Goal: Use online tool/utility: Utilize a website feature to perform a specific function

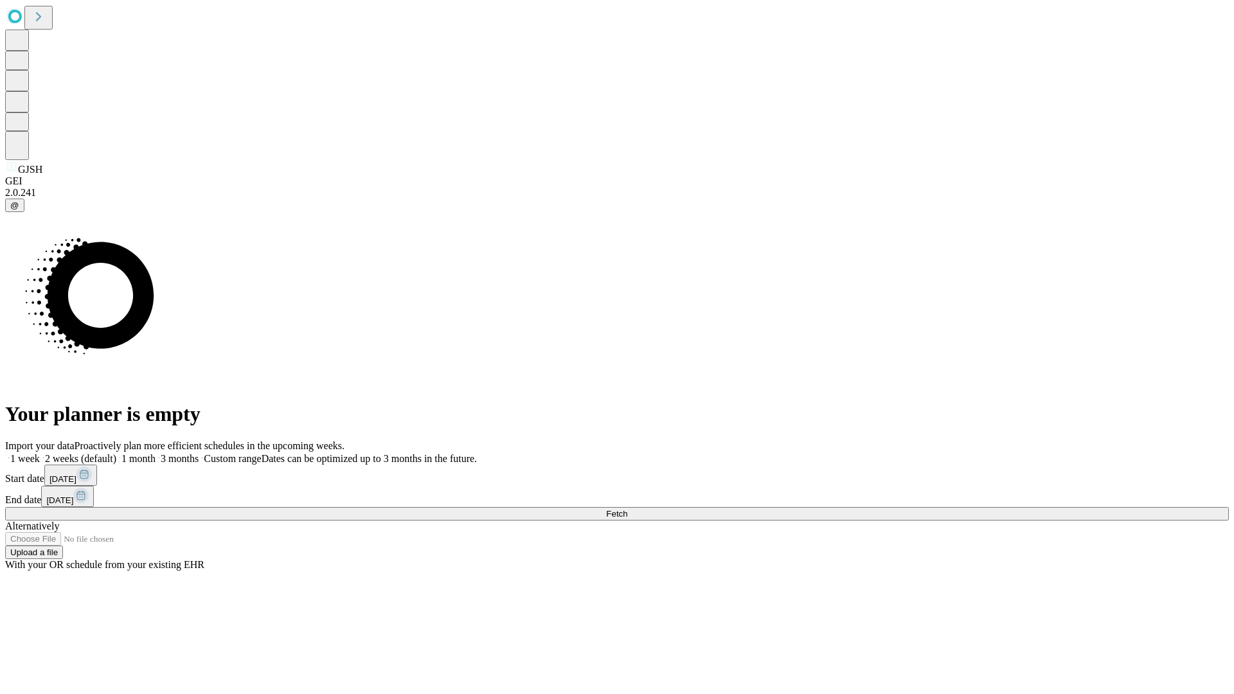
click at [627, 509] on span "Fetch" at bounding box center [616, 514] width 21 height 10
